Goal: Task Accomplishment & Management: Use online tool/utility

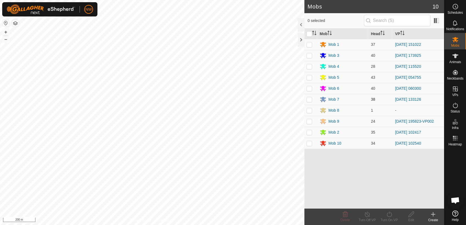
click at [311, 98] on p-checkbox at bounding box center [309, 99] width 5 height 4
checkbox input "true"
click at [390, 214] on icon at bounding box center [389, 214] width 7 height 7
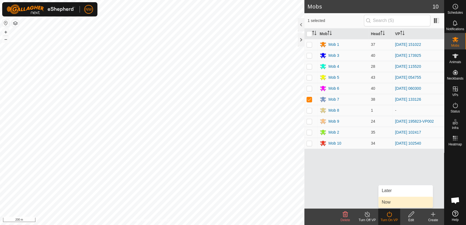
click at [387, 201] on link "Now" at bounding box center [406, 202] width 54 height 11
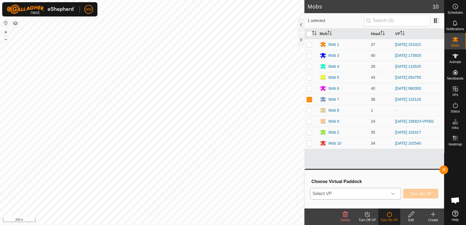
click at [394, 192] on icon "dropdown trigger" at bounding box center [393, 194] width 4 height 4
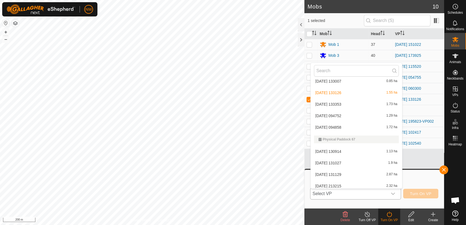
scroll to position [4959, 0]
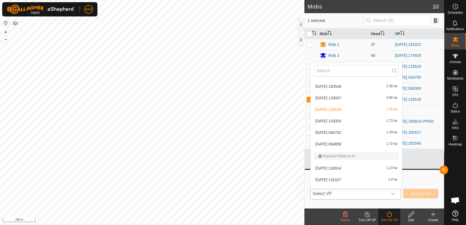
click at [339, 131] on li "[DATE] 094752 1.29 ha" at bounding box center [356, 132] width 91 height 11
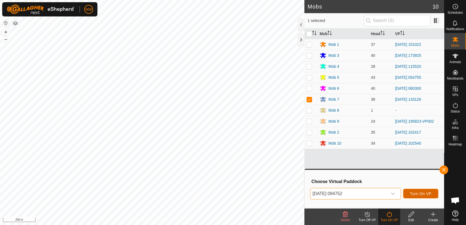
click at [420, 192] on span "Turn On VP" at bounding box center [420, 194] width 21 height 4
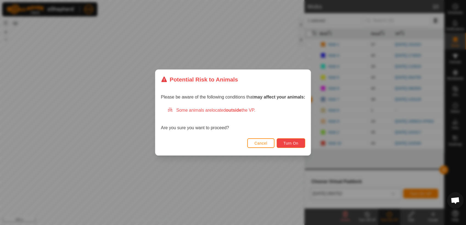
click at [286, 141] on span "Turn On" at bounding box center [291, 143] width 15 height 4
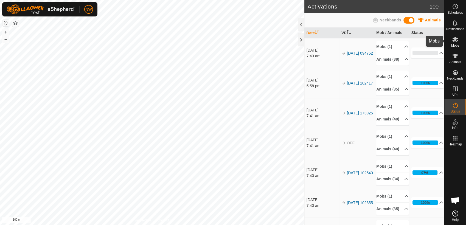
click at [457, 41] on icon at bounding box center [455, 39] width 7 height 7
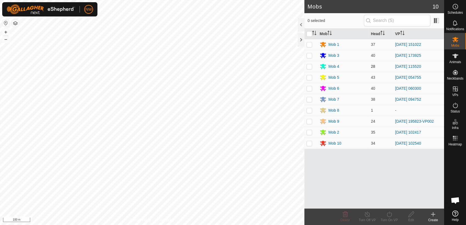
click at [309, 65] on p-checkbox at bounding box center [309, 66] width 5 height 4
checkbox input "true"
click at [367, 214] on icon at bounding box center [367, 214] width 7 height 7
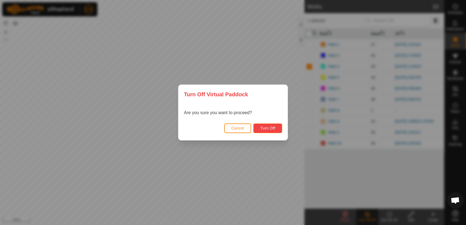
click at [267, 128] on span "Turn Off" at bounding box center [267, 128] width 15 height 4
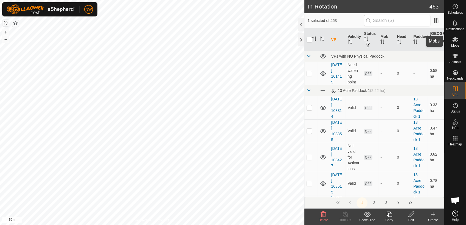
click at [457, 41] on icon at bounding box center [455, 39] width 6 height 5
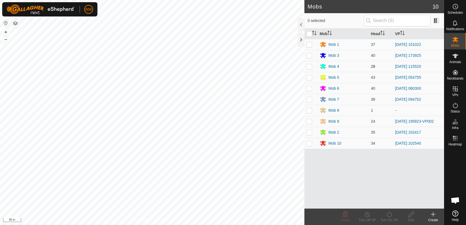
click at [309, 67] on p-checkbox at bounding box center [309, 66] width 5 height 4
checkbox input "true"
click at [389, 212] on icon at bounding box center [389, 214] width 7 height 7
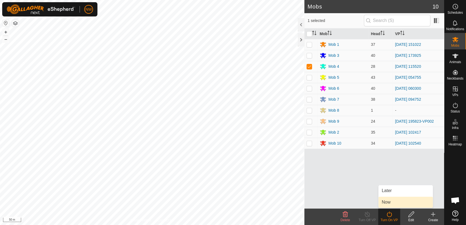
click at [391, 201] on link "Now" at bounding box center [406, 202] width 54 height 11
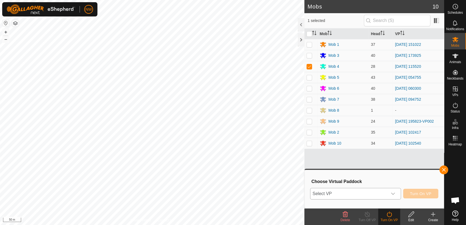
click at [395, 192] on icon "dropdown trigger" at bounding box center [393, 194] width 4 height 4
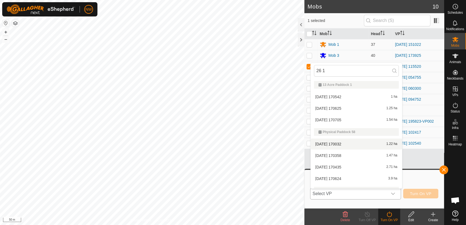
type input "26 1"
click at [342, 142] on li "2025-01-26 170032 1.22 ha" at bounding box center [356, 144] width 91 height 11
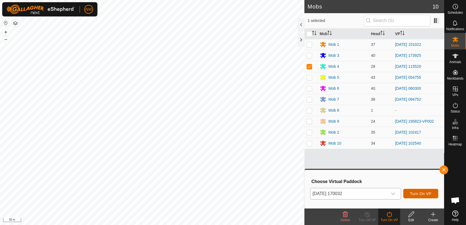
click at [426, 192] on span "Turn On VP" at bounding box center [420, 194] width 21 height 4
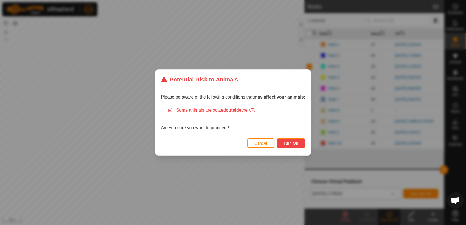
click at [294, 141] on button "Turn On" at bounding box center [291, 143] width 29 height 10
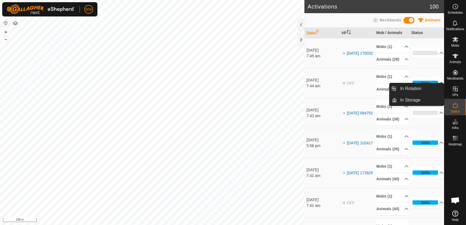
click at [457, 90] on icon at bounding box center [455, 89] width 7 height 7
click at [432, 87] on link "In Rotation" at bounding box center [420, 88] width 47 height 11
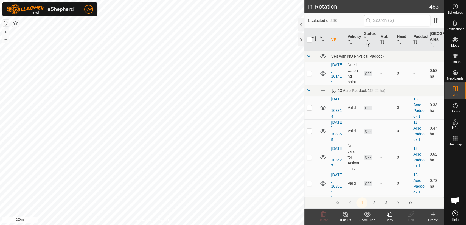
click at [434, 215] on icon at bounding box center [433, 214] width 7 height 7
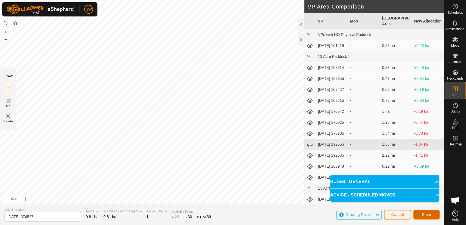
click at [427, 215] on span "Save" at bounding box center [426, 214] width 9 height 4
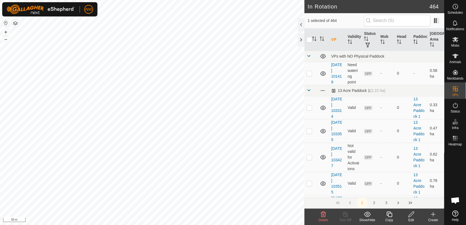
click at [390, 214] on icon at bounding box center [389, 214] width 7 height 7
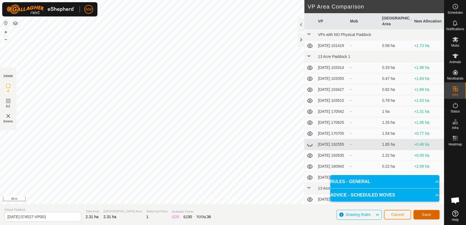
click at [425, 214] on span "Save" at bounding box center [426, 214] width 9 height 4
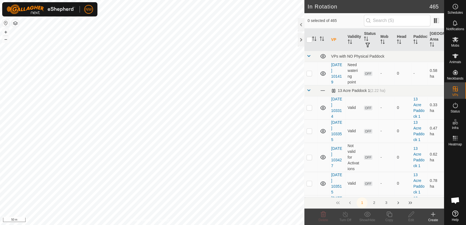
click at [432, 217] on icon at bounding box center [433, 214] width 7 height 7
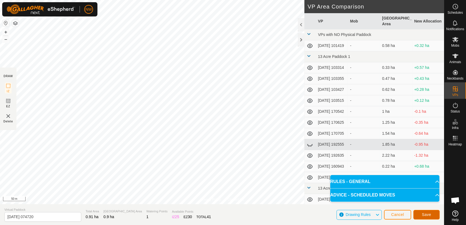
click at [430, 213] on span "Save" at bounding box center [426, 214] width 9 height 4
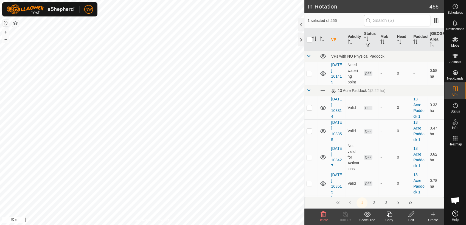
click at [388, 215] on icon at bounding box center [389, 214] width 7 height 7
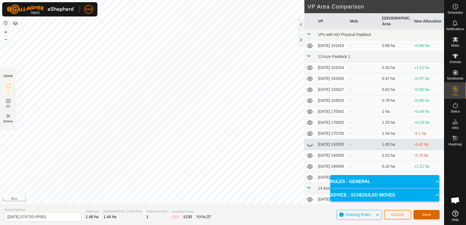
click at [426, 215] on span "Save" at bounding box center [426, 214] width 9 height 4
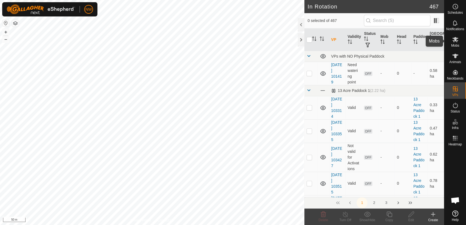
click at [458, 39] on icon at bounding box center [455, 39] width 7 height 7
click at [456, 41] on icon at bounding box center [455, 39] width 7 height 7
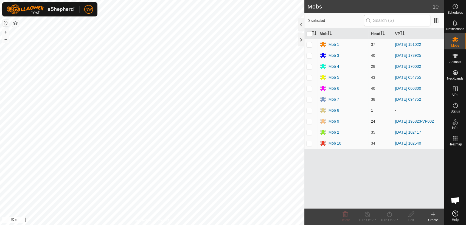
click at [311, 120] on p-checkbox at bounding box center [309, 121] width 5 height 4
checkbox input "true"
click at [386, 214] on icon at bounding box center [389, 214] width 7 height 7
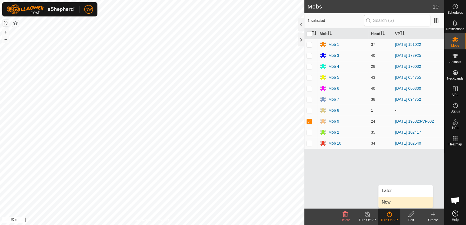
click at [388, 203] on link "Now" at bounding box center [406, 202] width 54 height 11
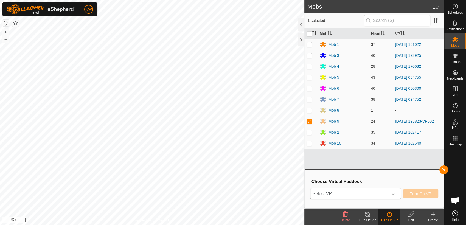
click at [395, 194] on icon "dropdown trigger" at bounding box center [393, 194] width 4 height 2
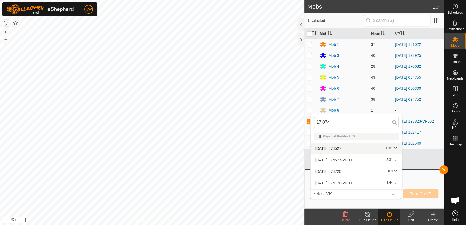
type input "17 074"
click at [340, 147] on li "[DATE] 074527 0.81 ha" at bounding box center [356, 148] width 91 height 11
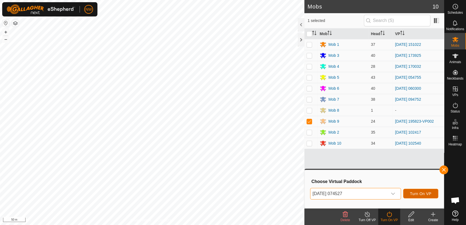
click at [427, 194] on span "Turn On VP" at bounding box center [420, 194] width 21 height 4
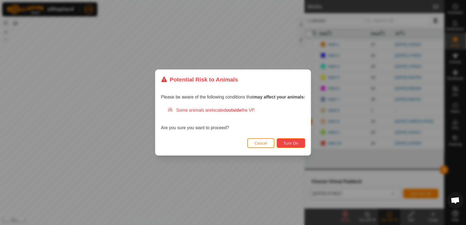
click at [294, 144] on span "Turn On" at bounding box center [291, 143] width 15 height 4
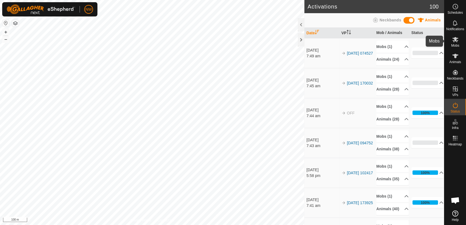
click at [457, 42] on icon at bounding box center [455, 39] width 7 height 7
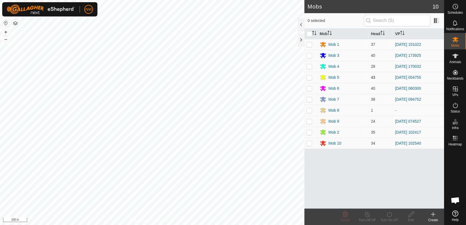
click at [309, 77] on p-checkbox at bounding box center [309, 77] width 5 height 4
checkbox input "true"
click at [389, 214] on icon at bounding box center [389, 214] width 7 height 7
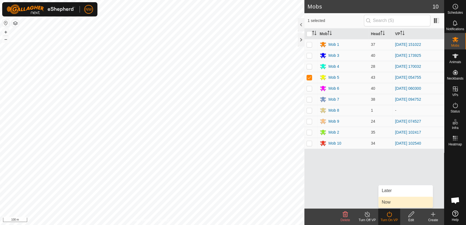
click at [390, 203] on link "Now" at bounding box center [406, 202] width 54 height 11
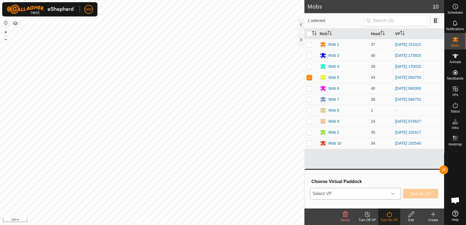
click at [395, 194] on icon "dropdown trigger" at bounding box center [393, 194] width 4 height 2
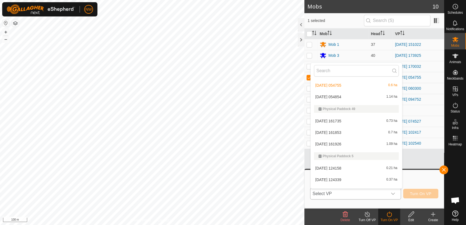
scroll to position [3750, 0]
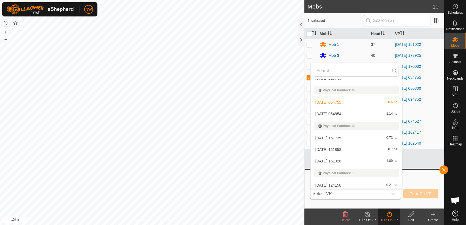
click at [335, 113] on li "[DATE] 054854 1.14 ha" at bounding box center [356, 113] width 91 height 11
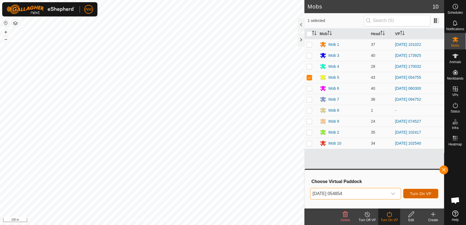
click at [423, 193] on span "Turn On VP" at bounding box center [420, 194] width 21 height 4
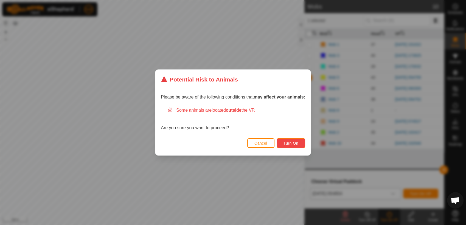
click at [294, 144] on span "Turn On" at bounding box center [291, 143] width 15 height 4
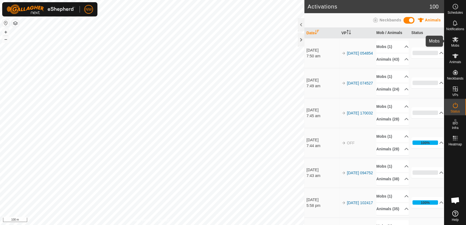
click at [458, 40] on es-mob-svg-icon at bounding box center [456, 39] width 10 height 9
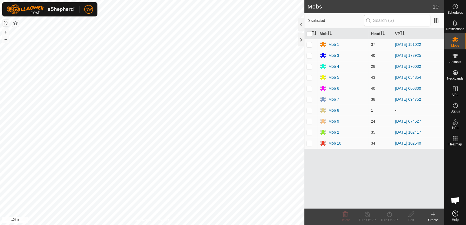
drag, startPoint x: 310, startPoint y: 45, endPoint x: 317, endPoint y: 58, distance: 14.5
click at [310, 45] on p-checkbox at bounding box center [309, 44] width 5 height 4
checkbox input "true"
click at [388, 216] on icon at bounding box center [389, 214] width 5 height 5
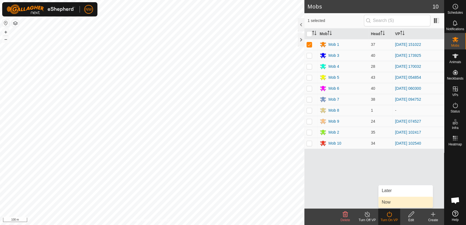
click at [386, 202] on link "Now" at bounding box center [406, 202] width 54 height 11
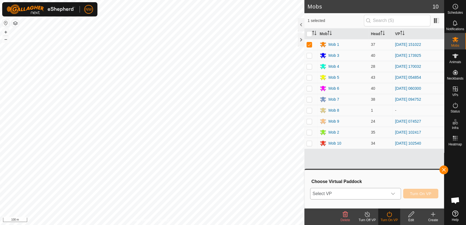
click at [394, 194] on icon "dropdown trigger" at bounding box center [393, 194] width 4 height 4
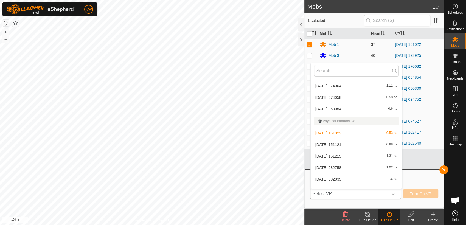
scroll to position [3020, 0]
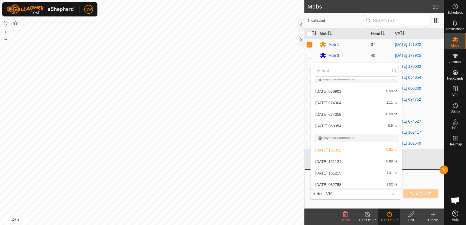
click at [341, 160] on li "[DATE] 151121 0.88 ha" at bounding box center [356, 161] width 91 height 11
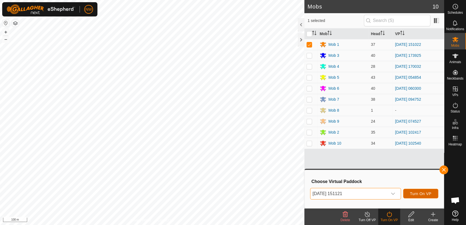
click at [419, 194] on span "Turn On VP" at bounding box center [420, 194] width 21 height 4
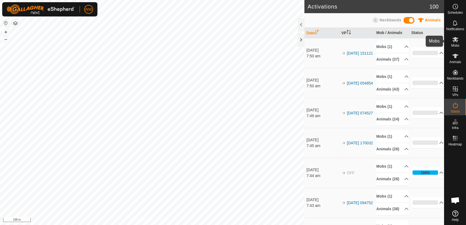
click at [457, 40] on icon at bounding box center [455, 39] width 7 height 7
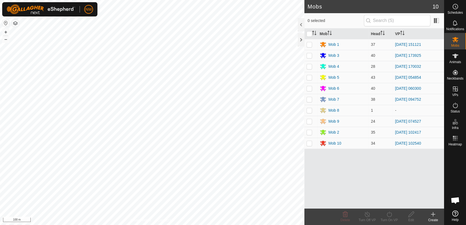
click at [310, 144] on p-checkbox at bounding box center [309, 143] width 5 height 4
checkbox input "true"
click at [389, 215] on icon at bounding box center [389, 214] width 7 height 7
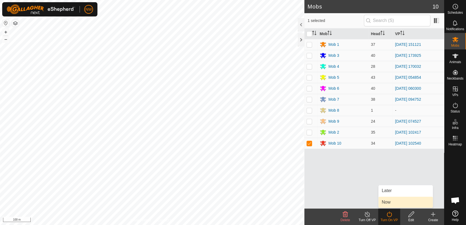
click at [390, 203] on link "Now" at bounding box center [406, 202] width 54 height 11
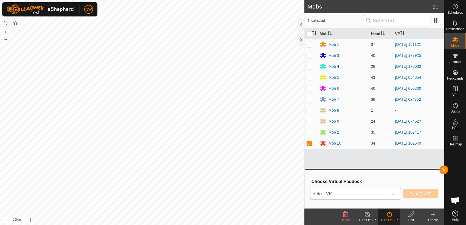
click at [395, 194] on icon "dropdown trigger" at bounding box center [393, 194] width 4 height 4
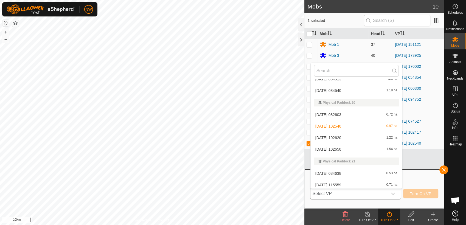
scroll to position [2545, 0]
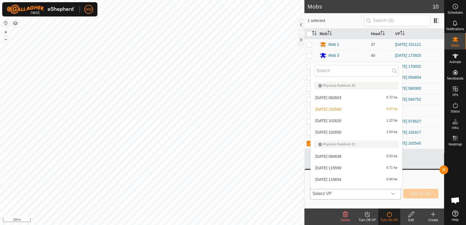
click at [335, 119] on li "[DATE] 102620 1.22 ha" at bounding box center [356, 120] width 91 height 11
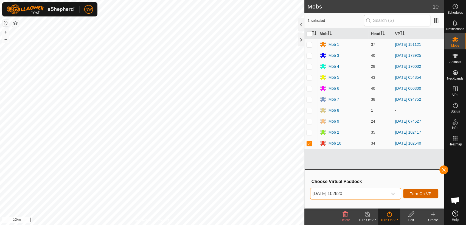
click at [415, 193] on span "Turn On VP" at bounding box center [420, 194] width 21 height 4
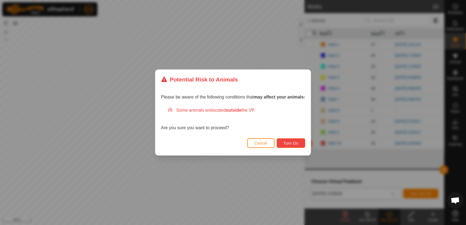
click at [295, 141] on span "Turn On" at bounding box center [291, 143] width 15 height 4
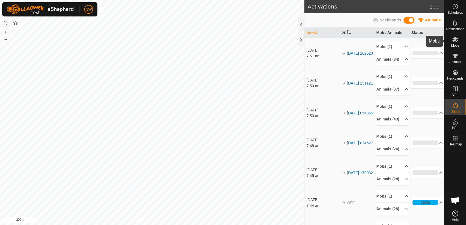
click at [454, 41] on icon at bounding box center [455, 39] width 7 height 7
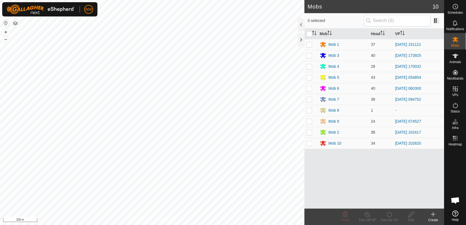
click at [309, 132] on p-checkbox at bounding box center [309, 132] width 5 height 4
checkbox input "true"
click at [367, 216] on icon at bounding box center [367, 214] width 7 height 7
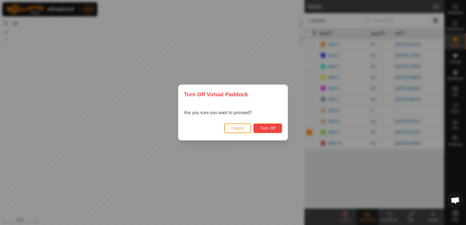
click at [275, 128] on span "Turn Off" at bounding box center [267, 128] width 15 height 4
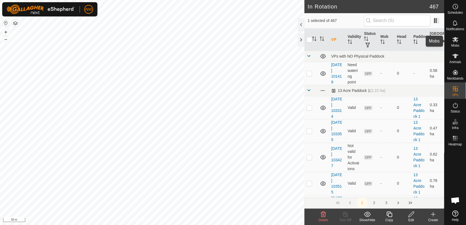
click at [458, 41] on es-mob-svg-icon at bounding box center [456, 39] width 10 height 9
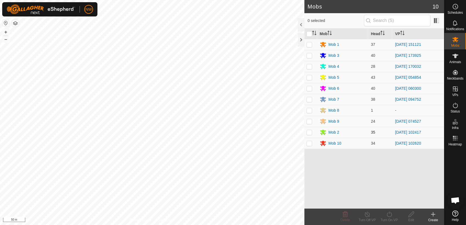
drag, startPoint x: 311, startPoint y: 132, endPoint x: 317, endPoint y: 137, distance: 8.2
click at [311, 133] on p-checkbox at bounding box center [309, 132] width 5 height 4
checkbox input "true"
click at [389, 215] on icon at bounding box center [389, 214] width 7 height 7
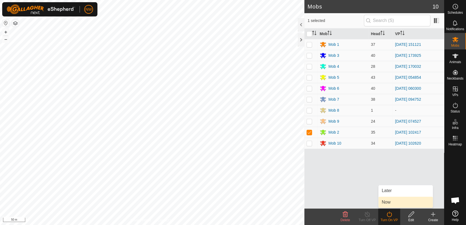
click at [389, 203] on link "Now" at bounding box center [406, 202] width 54 height 11
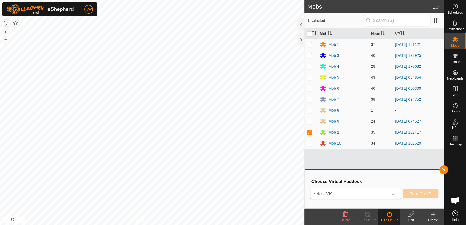
click at [395, 194] on icon "dropdown trigger" at bounding box center [393, 194] width 4 height 4
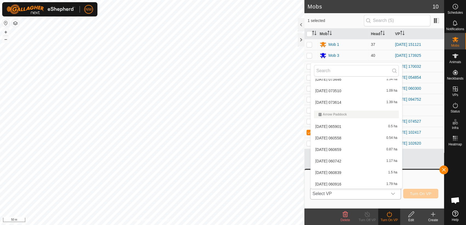
scroll to position [312, 0]
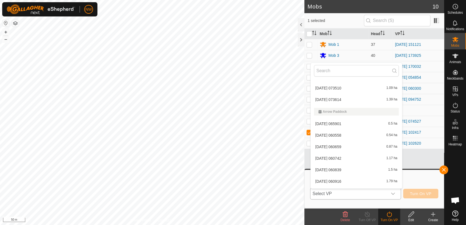
click at [340, 135] on li "[DATE] 060558 0.54 ha" at bounding box center [356, 135] width 91 height 11
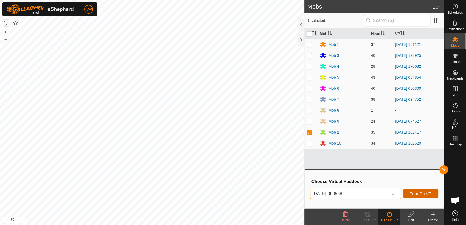
click at [419, 192] on span "Turn On VP" at bounding box center [420, 194] width 21 height 4
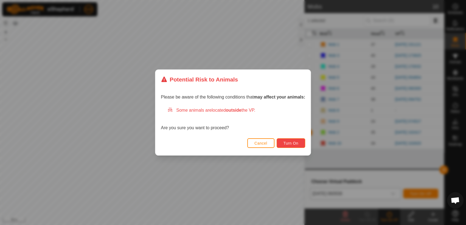
click at [286, 142] on span "Turn On" at bounding box center [291, 143] width 15 height 4
